Goal: Task Accomplishment & Management: Use online tool/utility

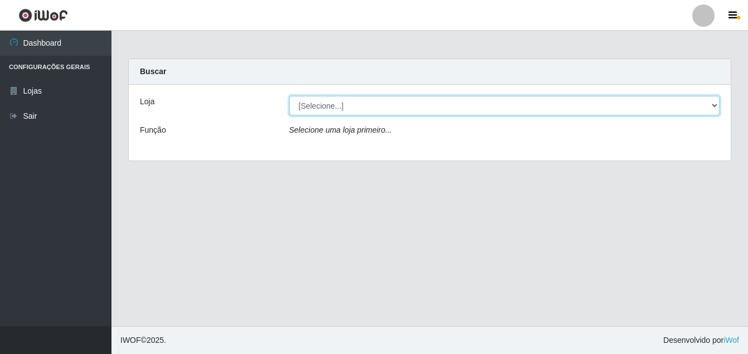
click at [475, 110] on select "[Selecione...] Ajubá Mercado" at bounding box center [504, 106] width 431 height 20
select select "402"
click at [289, 96] on select "[Selecione...] Ajubá Mercado" at bounding box center [504, 106] width 431 height 20
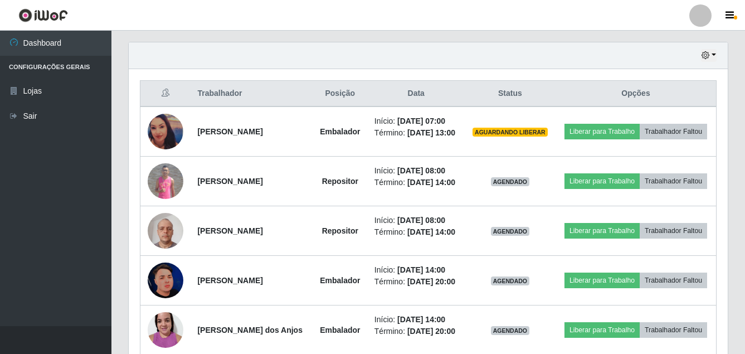
scroll to position [390, 0]
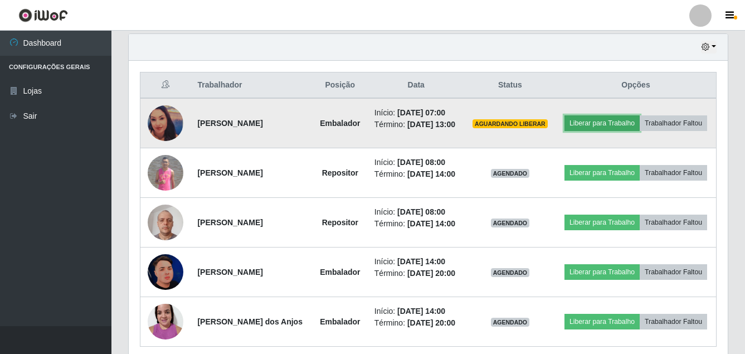
click at [638, 118] on button "Liberar para Trabalho" at bounding box center [602, 123] width 75 height 16
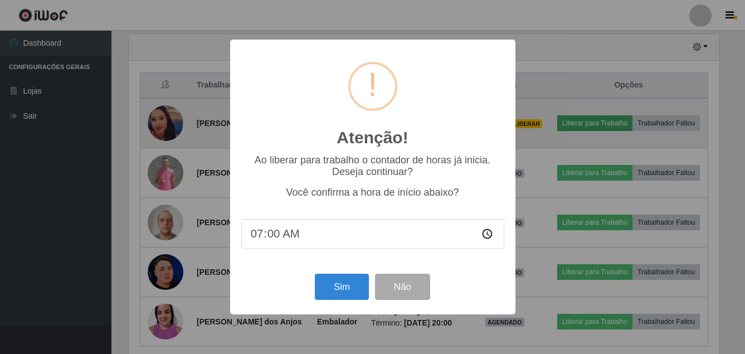
scroll to position [231, 594]
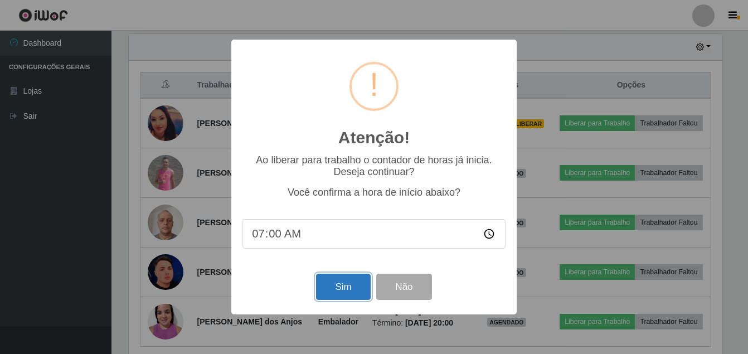
click at [325, 285] on button "Sim" at bounding box center [343, 287] width 54 height 26
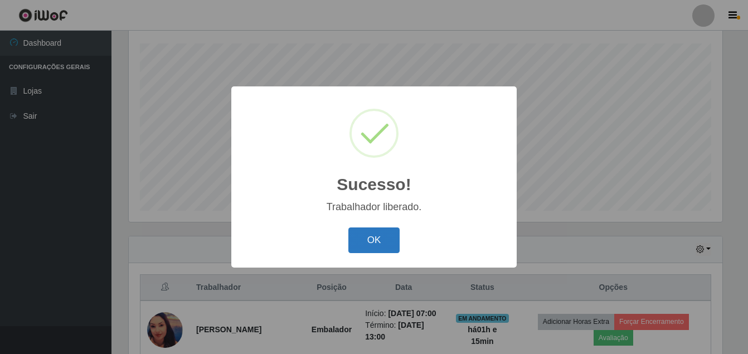
click at [374, 244] on button "OK" at bounding box center [374, 240] width 52 height 26
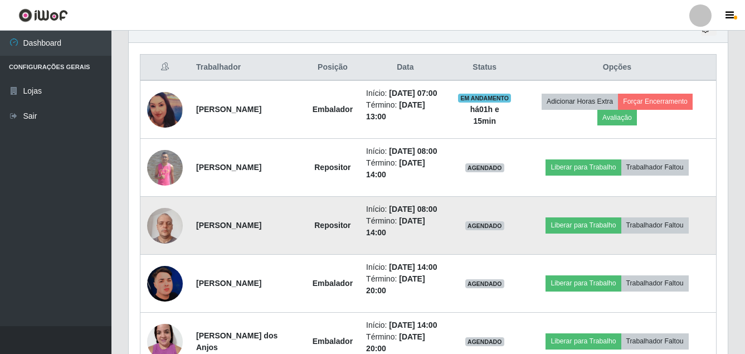
scroll to position [411, 0]
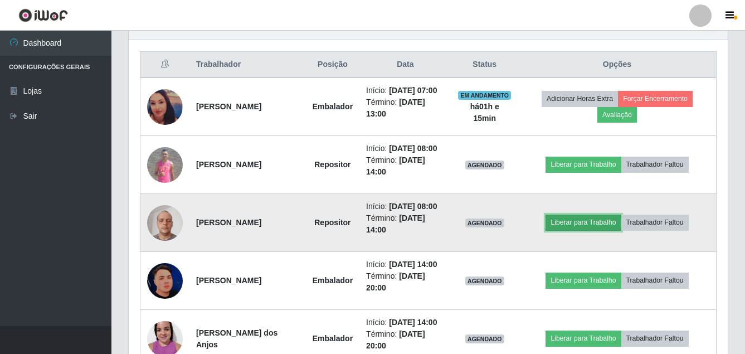
click at [583, 230] on button "Liberar para Trabalho" at bounding box center [583, 223] width 75 height 16
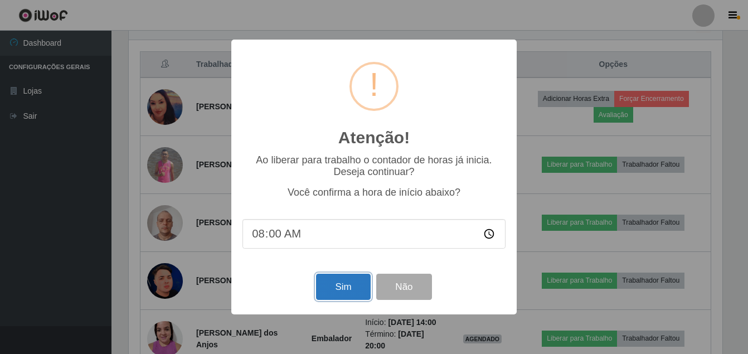
click at [333, 288] on button "Sim" at bounding box center [343, 287] width 54 height 26
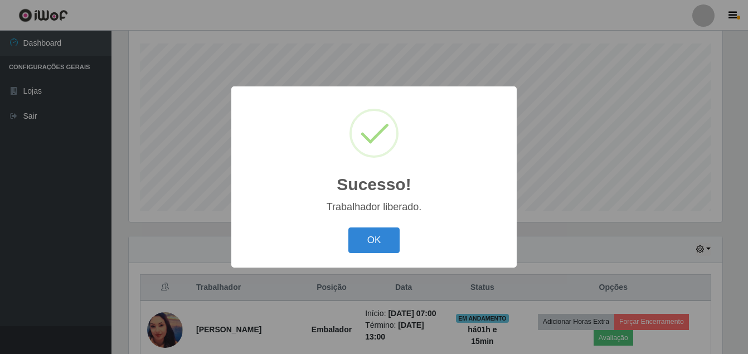
click at [366, 261] on div "Sucesso! × Trabalhador liberado. OK Cancel" at bounding box center [373, 176] width 285 height 181
click at [370, 243] on button "OK" at bounding box center [374, 240] width 52 height 26
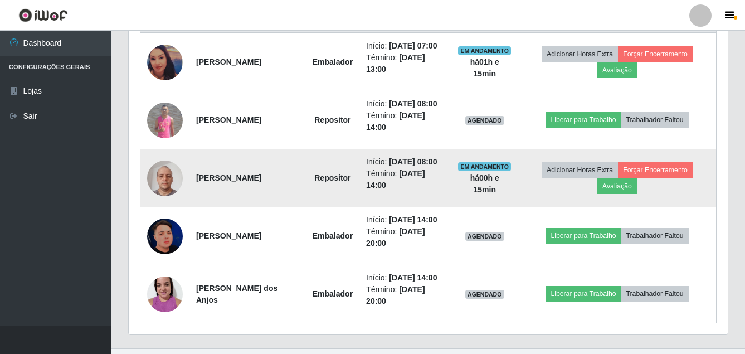
scroll to position [467, 0]
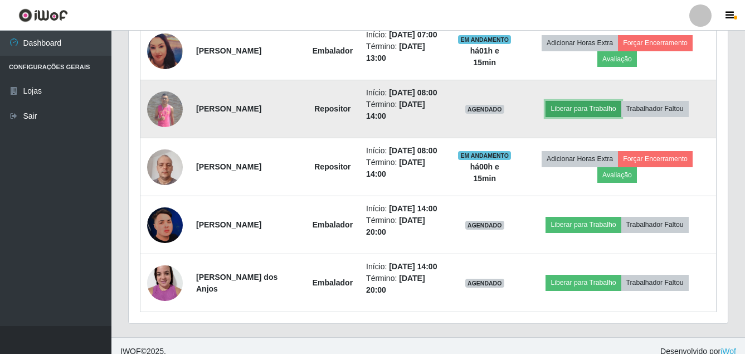
click at [606, 117] on button "Liberar para Trabalho" at bounding box center [583, 109] width 75 height 16
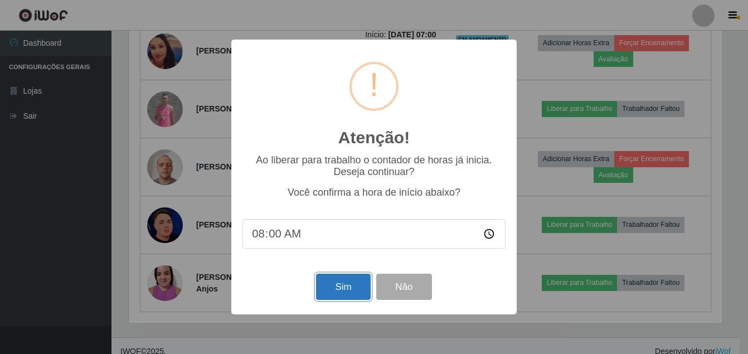
click at [339, 282] on button "Sim" at bounding box center [343, 287] width 54 height 26
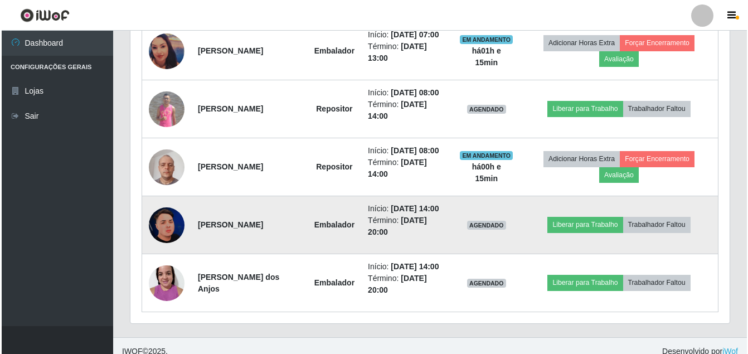
scroll to position [0, 0]
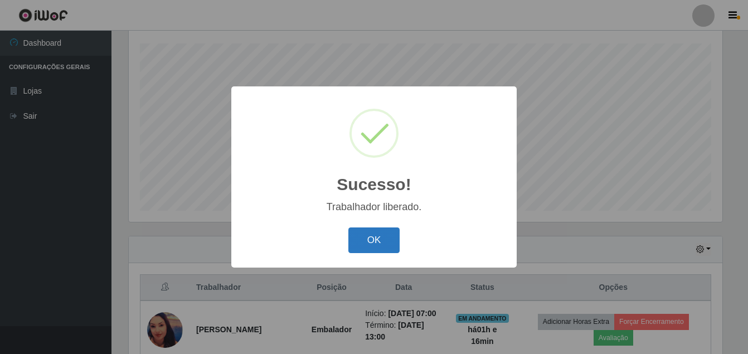
click at [372, 248] on button "OK" at bounding box center [374, 240] width 52 height 26
